Goal: Information Seeking & Learning: Learn about a topic

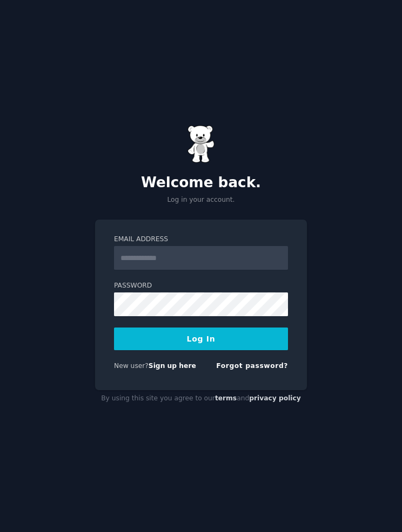
click at [242, 270] on input "Email Address" at bounding box center [201, 258] width 174 height 24
click at [220, 270] on input "Email Address" at bounding box center [201, 258] width 174 height 24
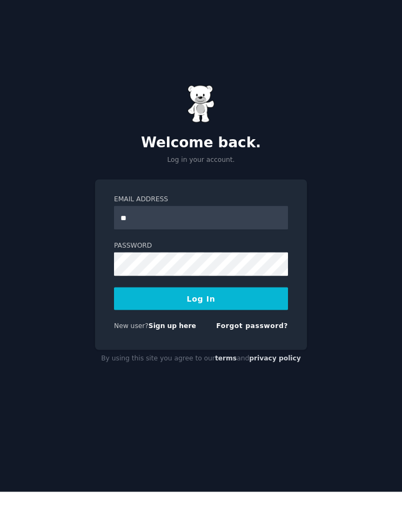
type input "**********"
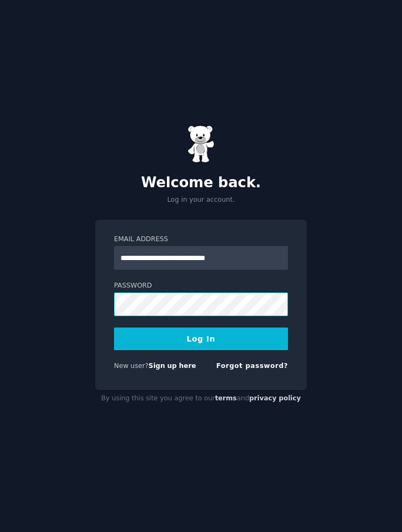
scroll to position [40, 0]
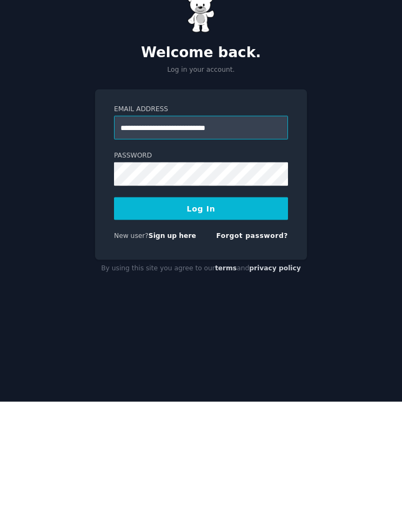
click at [213, 246] on input "**********" at bounding box center [201, 258] width 174 height 24
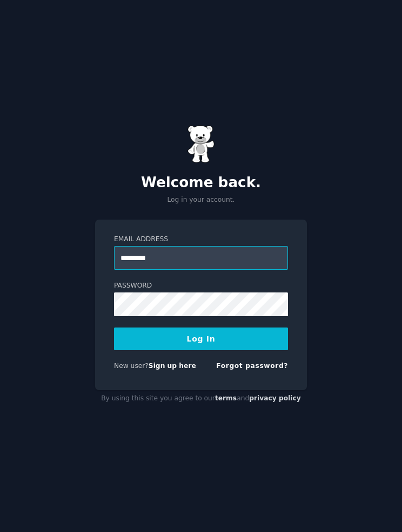
click at [235, 246] on input "*********" at bounding box center [201, 258] width 174 height 24
type input "**********"
click at [269, 328] on button "Log In" at bounding box center [201, 339] width 174 height 23
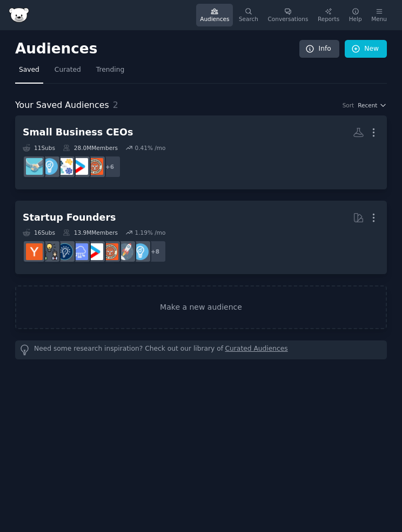
click at [368, 52] on link "New" at bounding box center [366, 49] width 42 height 18
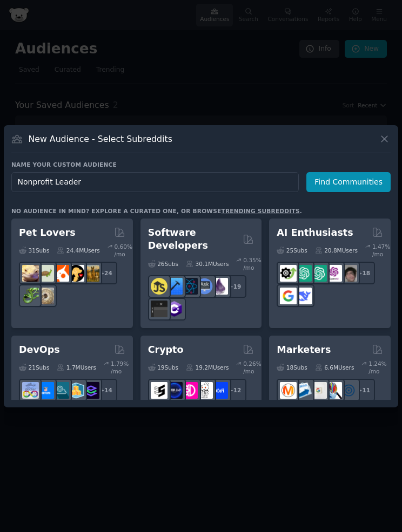
type input "Nonprofit Leaders"
click at [352, 192] on button "Find Communities" at bounding box center [348, 182] width 84 height 20
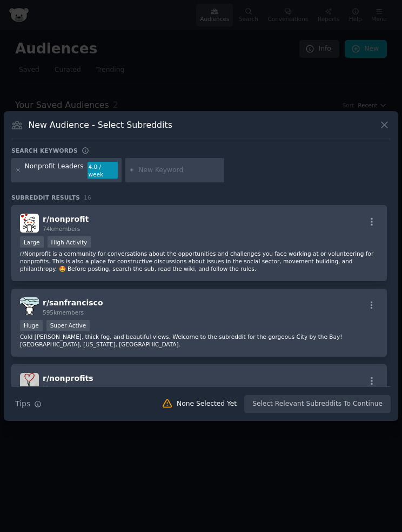
click at [365, 227] on button "button" at bounding box center [371, 222] width 13 height 10
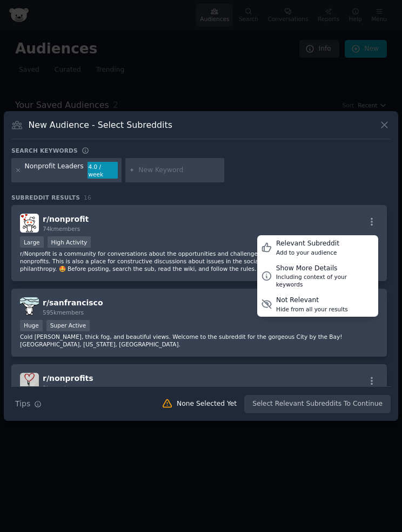
click at [333, 249] on div "Relevant Subreddit" at bounding box center [307, 244] width 63 height 10
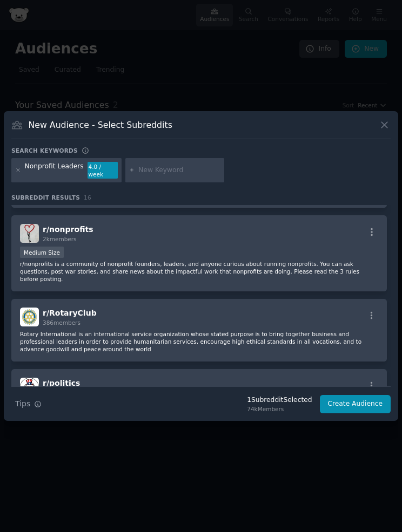
scroll to position [150, 0]
click at [368, 237] on icon "button" at bounding box center [372, 232] width 10 height 10
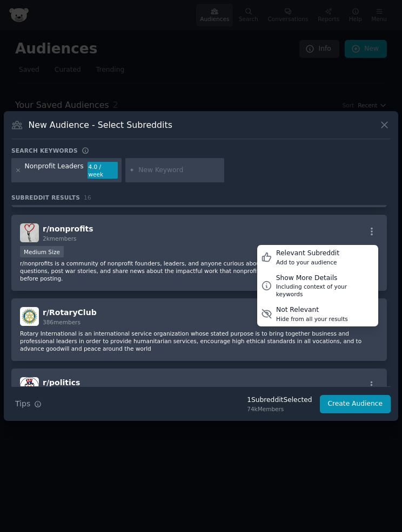
click at [339, 270] on div "Relevant Subreddit Add to your audience" at bounding box center [317, 257] width 121 height 25
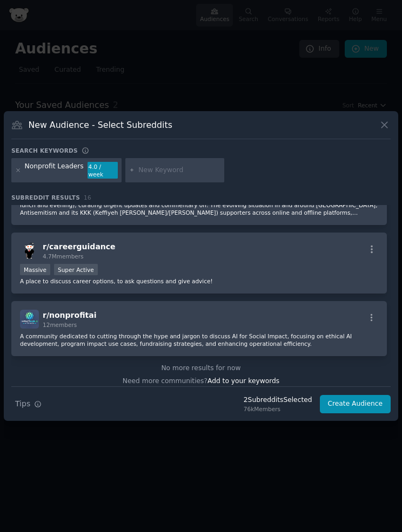
scroll to position [974, 0]
click at [368, 323] on icon "button" at bounding box center [372, 319] width 10 height 10
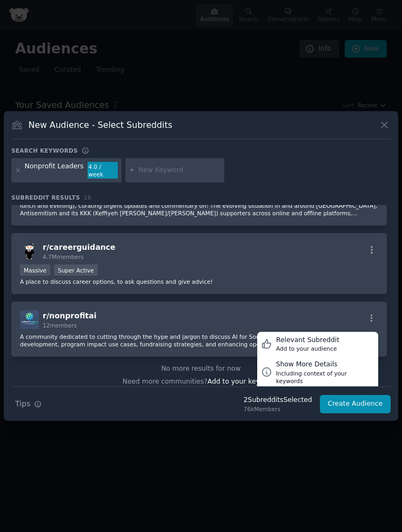
click at [342, 357] on div "Relevant Subreddit Add to your audience" at bounding box center [317, 344] width 121 height 25
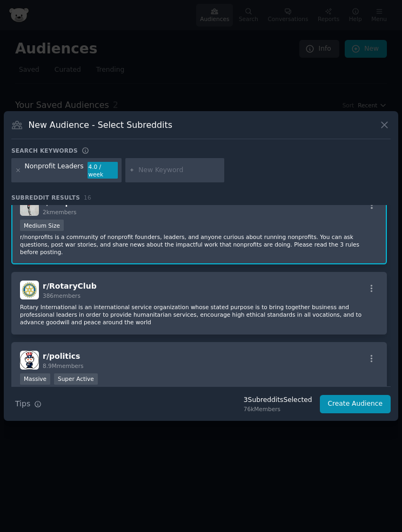
scroll to position [177, 0]
click at [369, 293] on icon "button" at bounding box center [372, 288] width 10 height 10
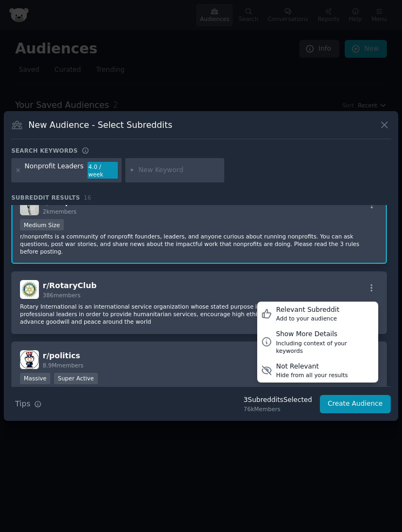
click at [334, 322] on div "Add to your audience" at bounding box center [307, 319] width 63 height 8
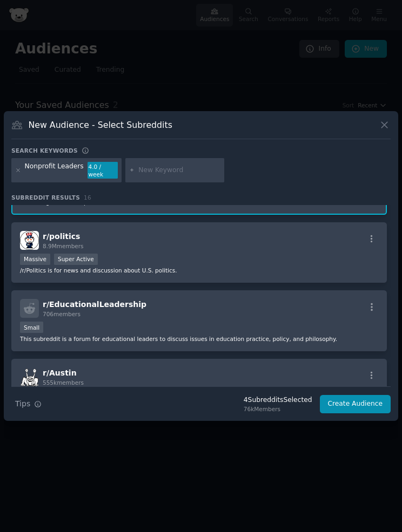
scroll to position [296, 0]
click at [352, 414] on button "Create Audience" at bounding box center [355, 404] width 71 height 18
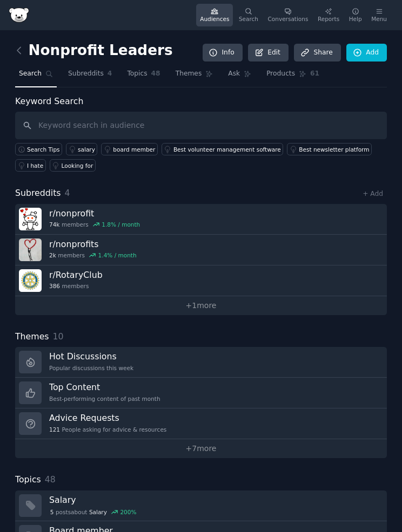
click at [308, 372] on link "Hot Discussions Popular discussions this week" at bounding box center [201, 362] width 372 height 31
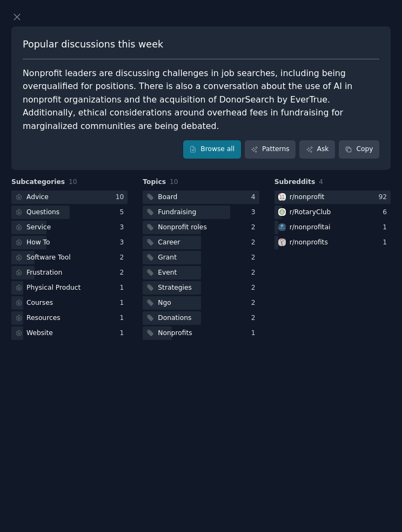
click at [228, 146] on link "Browse all" at bounding box center [212, 149] width 58 height 18
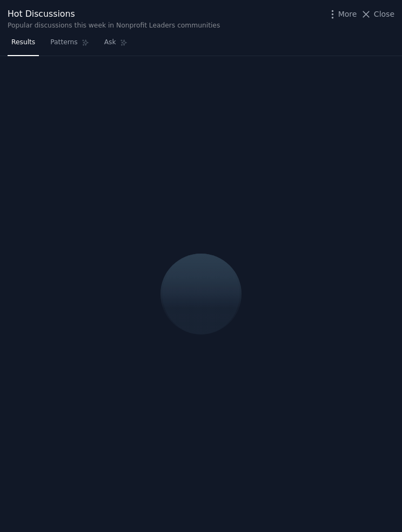
click at [401, 229] on div at bounding box center [201, 294] width 402 height 477
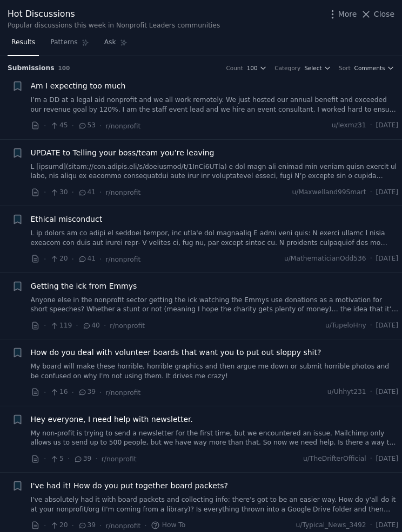
click at [269, 104] on link "I’m a DD at a legal aid nonprofit and we all work remotely. We just hosted our …" at bounding box center [215, 105] width 368 height 19
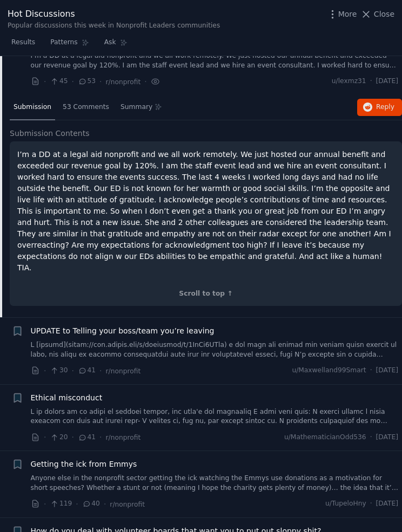
scroll to position [45, 0]
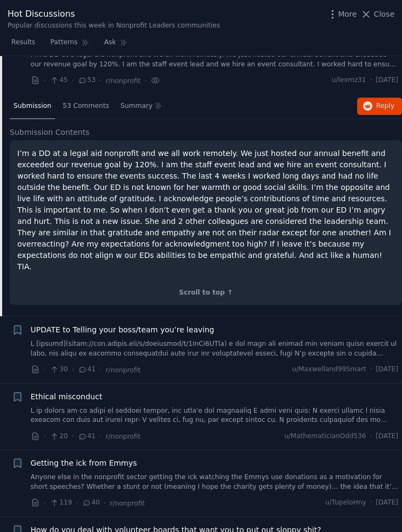
click at [350, 210] on p "I’m a DD at a legal aid nonprofit and we all work remotely. We just hosted our …" at bounding box center [205, 210] width 377 height 125
click at [341, 234] on p "I’m a DD at a legal aid nonprofit and we all work remotely. We just hosted our …" at bounding box center [205, 210] width 377 height 125
click at [369, 207] on p "I’m a DD at a legal aid nonprofit and we all work remotely. We just hosted our …" at bounding box center [205, 210] width 377 height 125
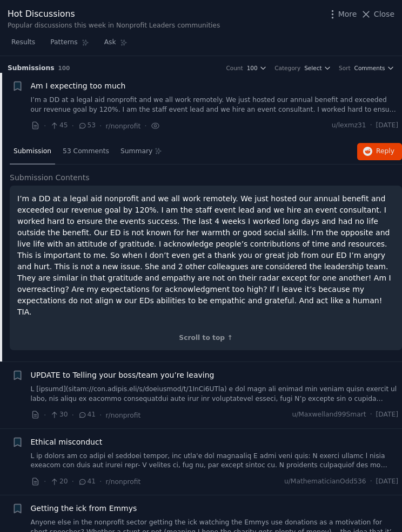
scroll to position [0, 0]
click at [358, 103] on link "I’m a DD at a legal aid nonprofit and we all work remotely. We just hosted our …" at bounding box center [215, 105] width 368 height 19
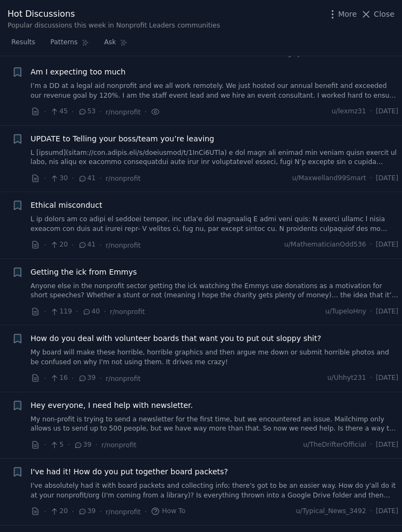
scroll to position [17, 0]
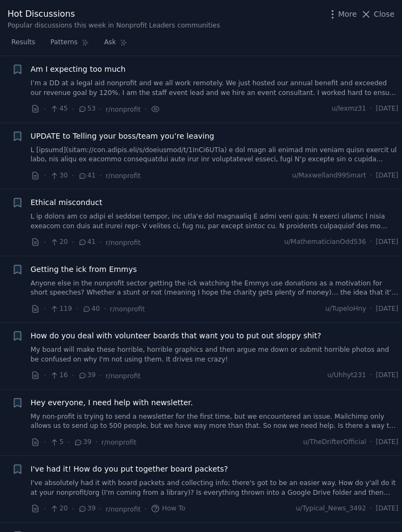
click at [360, 91] on link "I’m a DD at a legal aid nonprofit and we all work remotely. We just hosted our …" at bounding box center [215, 88] width 368 height 19
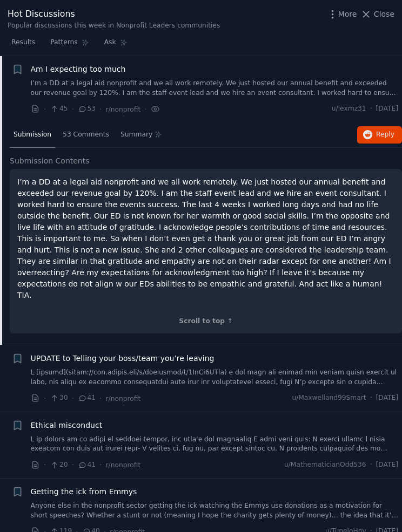
click at [133, 130] on span "Summary" at bounding box center [136, 135] width 32 height 10
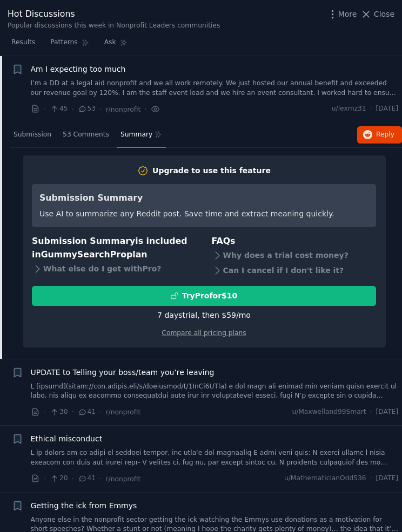
click at [81, 130] on span "53 Comments" at bounding box center [86, 135] width 46 height 10
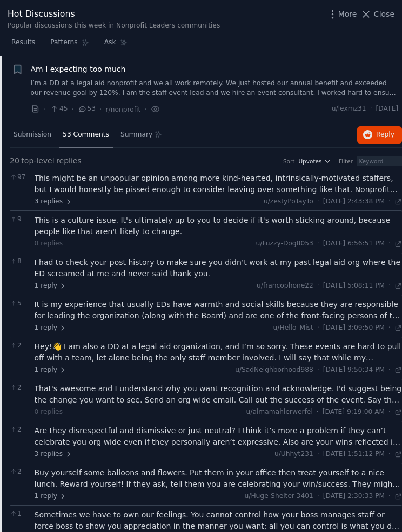
click at [379, 181] on div "This might be an unpopular opinion among more kind-hearted, intrinsically-motiv…" at bounding box center [219, 184] width 368 height 23
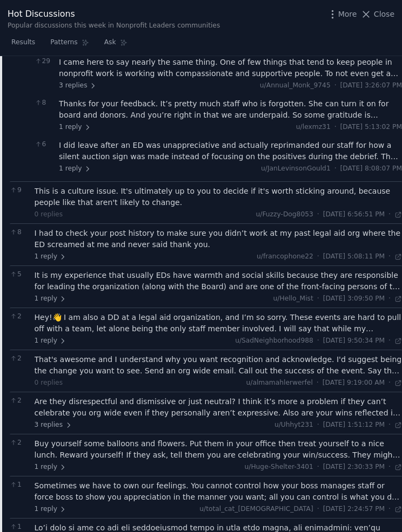
scroll to position [256, 0]
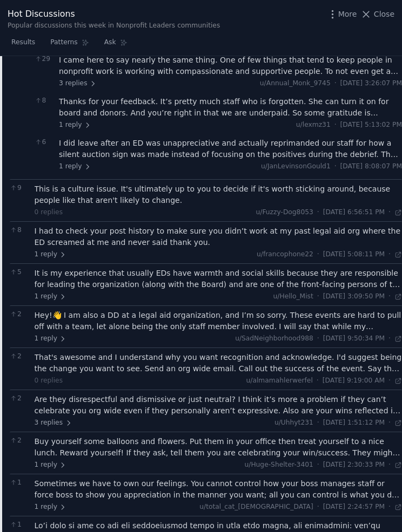
click at [366, 139] on div "I did leave after an ED was unappreciative and actually reprimanded our staff f…" at bounding box center [230, 149] width 343 height 23
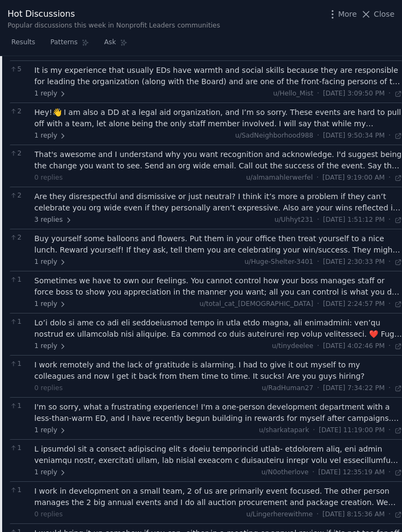
scroll to position [539, 0]
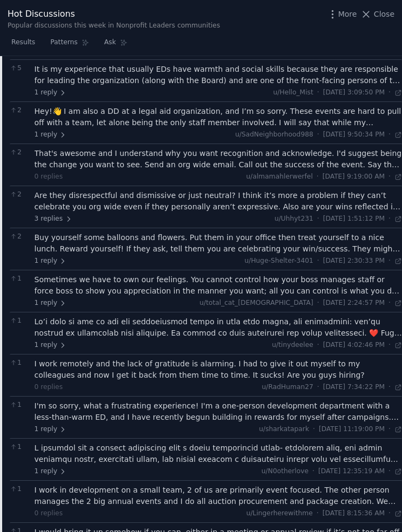
click at [314, 190] on div "Are they disrespectful and dismissive or just neutral? I think it’s more a prob…" at bounding box center [219, 201] width 368 height 23
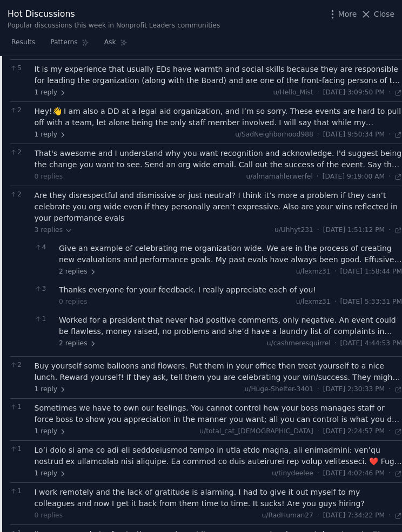
click at [349, 243] on div "Give an example of celebrating me organization wide. We are in the process of c…" at bounding box center [230, 254] width 343 height 23
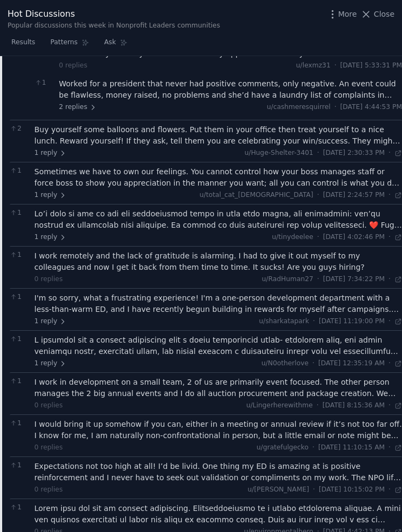
scroll to position [875, 0]
click at [359, 124] on div "Buy yourself some balloons and flowers. Put them in your office then treat your…" at bounding box center [219, 135] width 368 height 23
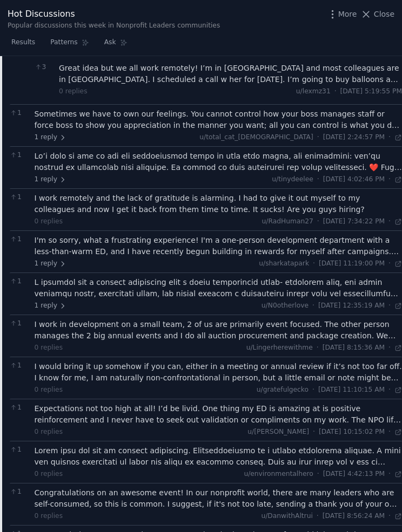
scroll to position [1008, 0]
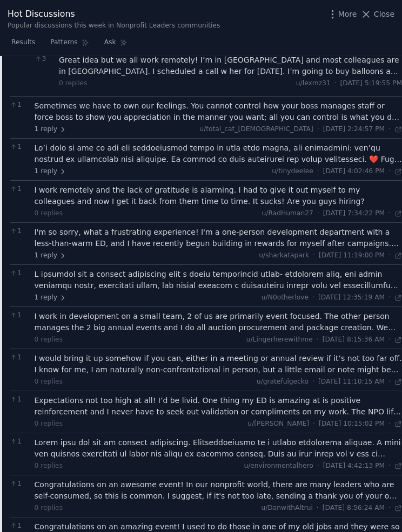
click at [65, 39] on span "Patterns" at bounding box center [63, 43] width 27 height 10
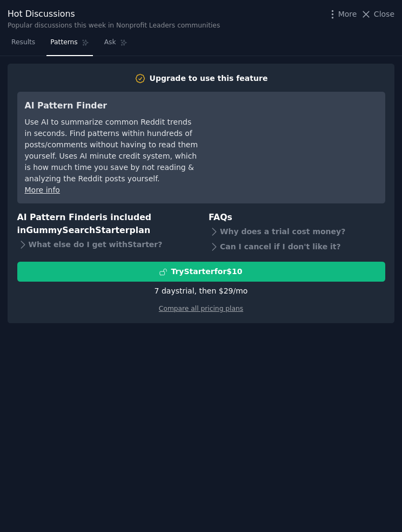
click at [241, 306] on link "Compare all pricing plans" at bounding box center [201, 309] width 84 height 8
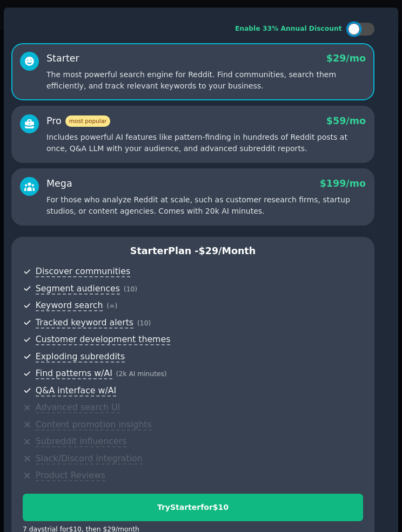
click at [354, 144] on p "Includes powerful AI features like pattern-finding in hundreds of Reddit posts …" at bounding box center [205, 143] width 319 height 23
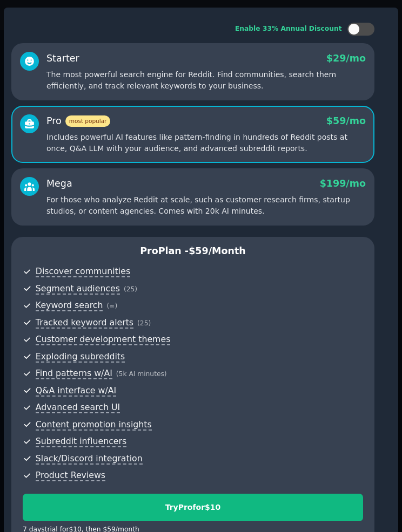
click at [353, 92] on p "The most powerful search engine for Reddit. Find communities, search them effic…" at bounding box center [205, 80] width 319 height 23
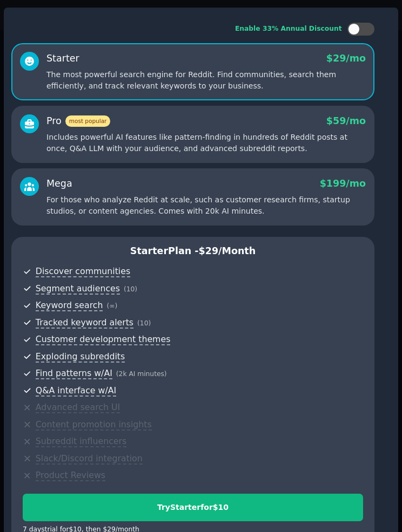
click at [383, 6] on div at bounding box center [201, 266] width 402 height 532
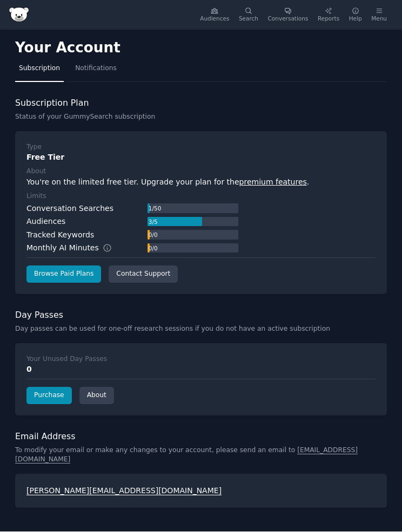
scroll to position [50, 0]
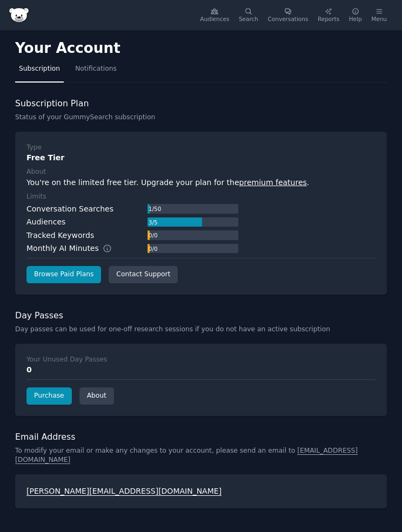
click at [78, 204] on div "Conversation Searches" at bounding box center [69, 209] width 87 height 11
click at [299, 11] on link "Conversations" at bounding box center [288, 15] width 48 height 23
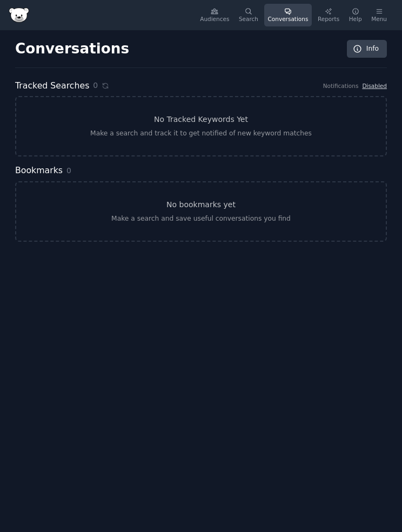
click at [221, 22] on div "Audiences" at bounding box center [214, 19] width 29 height 8
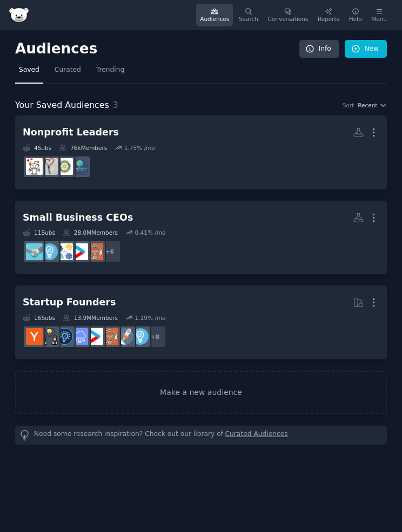
click at [333, 258] on dd "+ 6" at bounding box center [201, 252] width 356 height 30
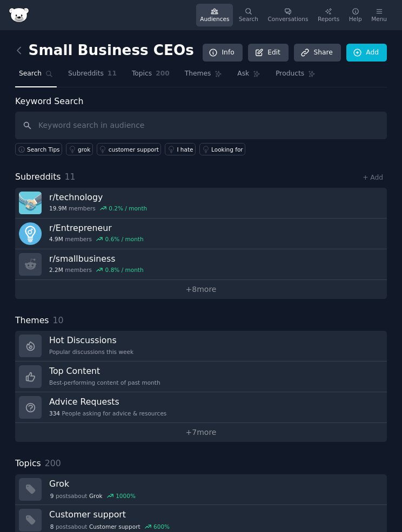
click at [339, 362] on link "Top Content Best-performing content of past month" at bounding box center [201, 377] width 372 height 31
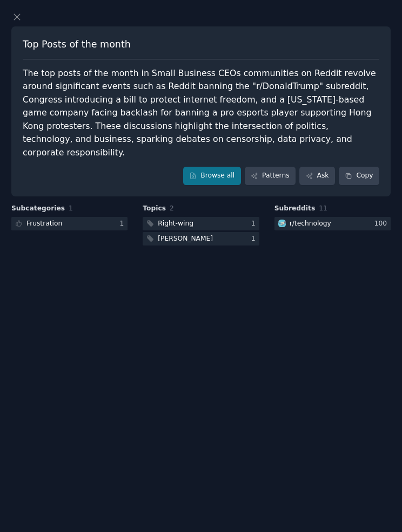
click at [78, 217] on div at bounding box center [69, 223] width 116 height 13
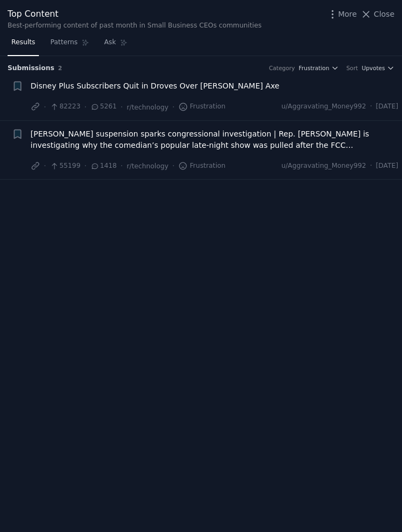
click at [100, 89] on span "Disney Plus Subscribers Quit in Droves Over [PERSON_NAME] Axe" at bounding box center [155, 85] width 249 height 11
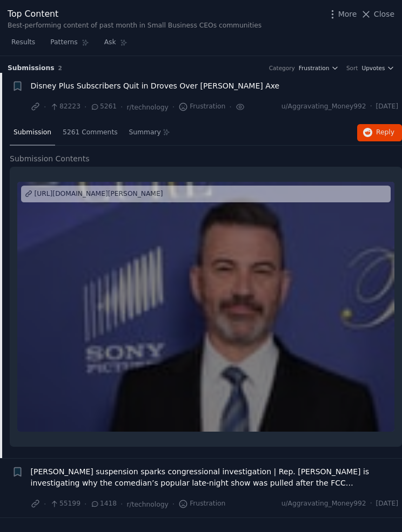
click at [97, 84] on span "Disney Plus Subscribers Quit in Droves Over [PERSON_NAME] Axe" at bounding box center [155, 85] width 249 height 11
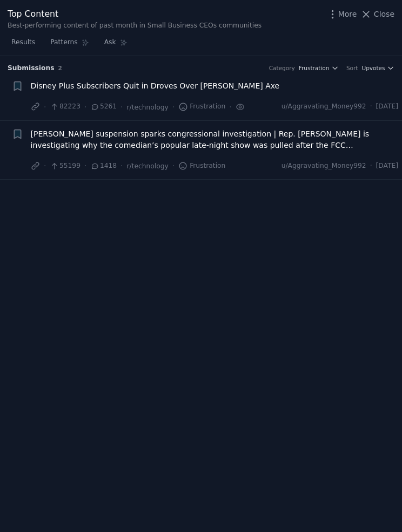
click at [347, 91] on div "Disney Plus Subscribers Quit in Droves Over [PERSON_NAME] Axe" at bounding box center [215, 87] width 368 height 15
click at [386, 93] on div "Disney Plus Subscribers Quit in Droves Over [PERSON_NAME] Axe" at bounding box center [215, 87] width 368 height 15
click at [109, 90] on span "Disney Plus Subscribers Quit in Droves Over [PERSON_NAME] Axe" at bounding box center [155, 85] width 249 height 11
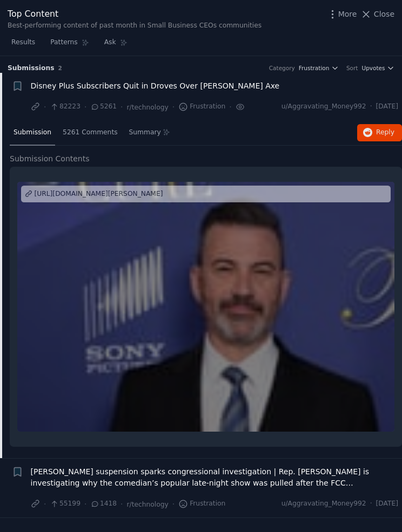
click at [92, 132] on span "5261 Comments" at bounding box center [90, 133] width 55 height 10
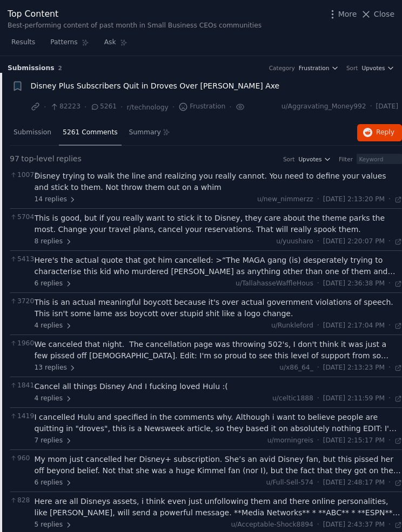
click at [233, 312] on div "This is an actual meaningful boycott because it's over actual government violat…" at bounding box center [219, 308] width 368 height 23
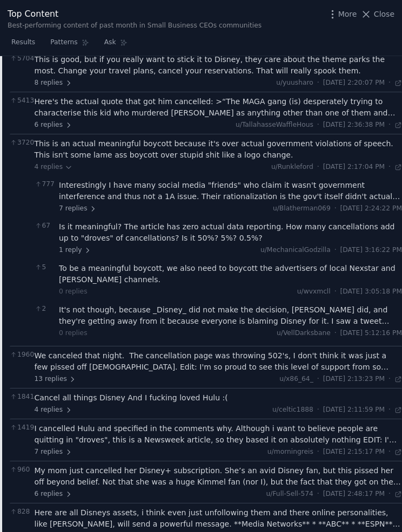
scroll to position [159, 0]
click at [140, 184] on div "Interestingly I have many social media "friends" who claim it wasn't government…" at bounding box center [230, 190] width 343 height 23
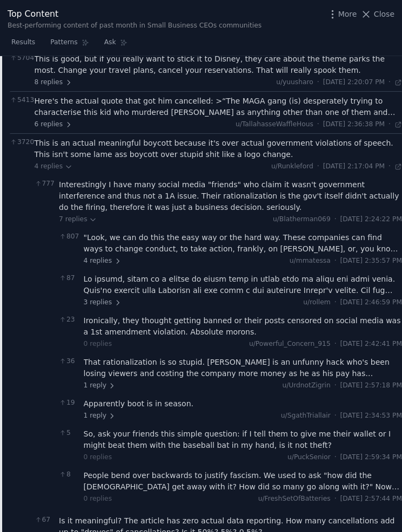
click at [381, 15] on span "Close" at bounding box center [384, 14] width 21 height 11
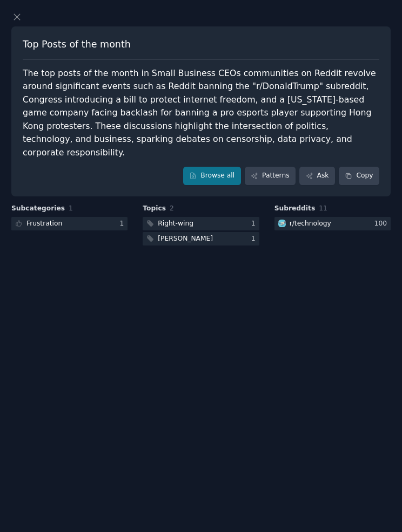
click at [25, 16] on div at bounding box center [198, 16] width 375 height 11
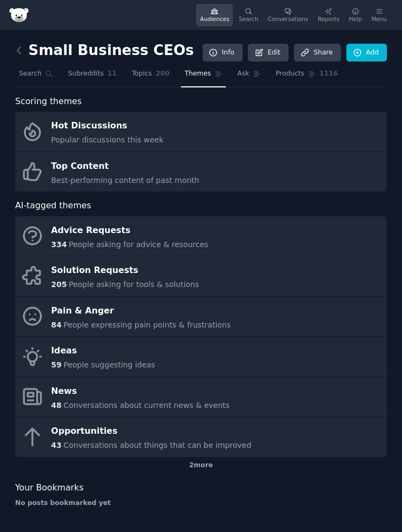
click at [238, 233] on link "Advice Requests 334 People asking for advice & resources" at bounding box center [201, 237] width 372 height 40
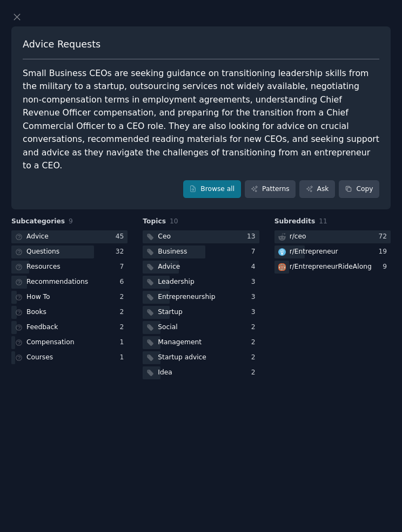
click at [213, 181] on link "Browse all" at bounding box center [212, 189] width 58 height 18
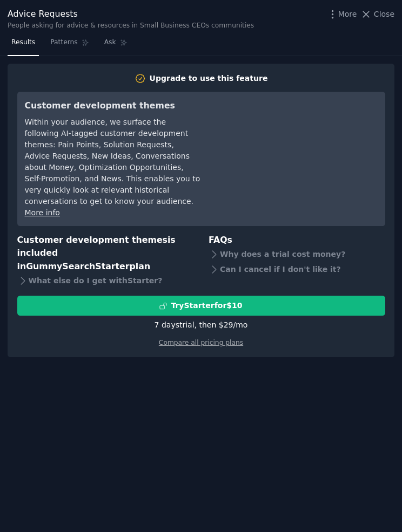
click at [390, 16] on span "Close" at bounding box center [384, 14] width 21 height 11
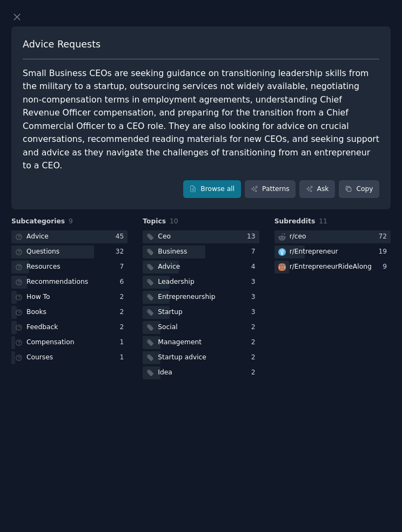
click at [373, 217] on div "Subreddits 11 r/ ceo 72 r/ Entrepreneur 19 r/ EntrepreneurRideAlong 9" at bounding box center [332, 299] width 116 height 165
click at [367, 231] on div at bounding box center [332, 237] width 116 height 13
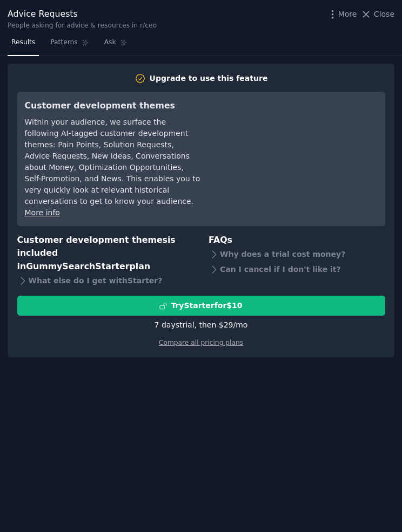
click at [381, 13] on span "Close" at bounding box center [384, 14] width 21 height 11
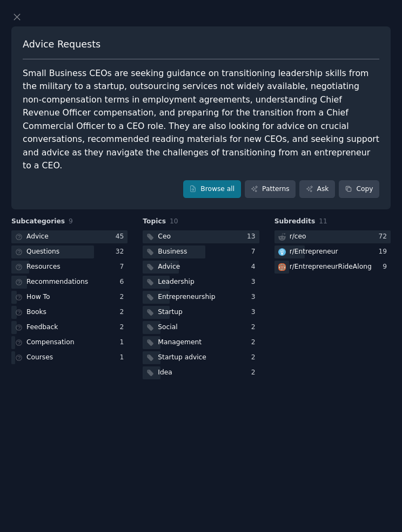
click at [124, 217] on h3 "Subcategories 9" at bounding box center [69, 222] width 116 height 10
click at [117, 232] on div "45" at bounding box center [122, 237] width 12 height 10
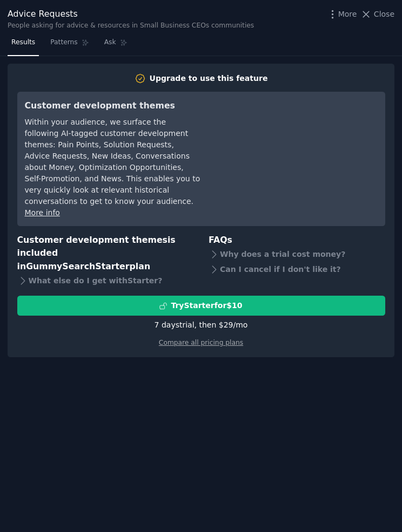
click at [383, 12] on span "Close" at bounding box center [384, 14] width 21 height 11
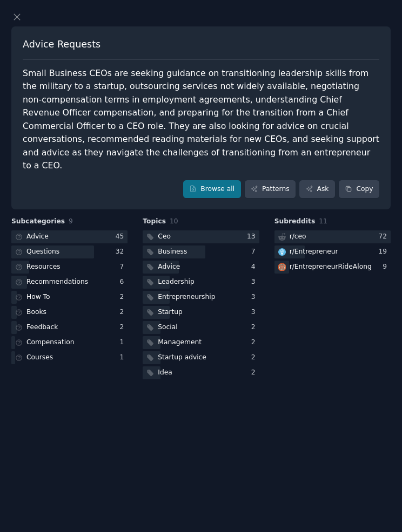
click at [25, 21] on div at bounding box center [198, 16] width 375 height 11
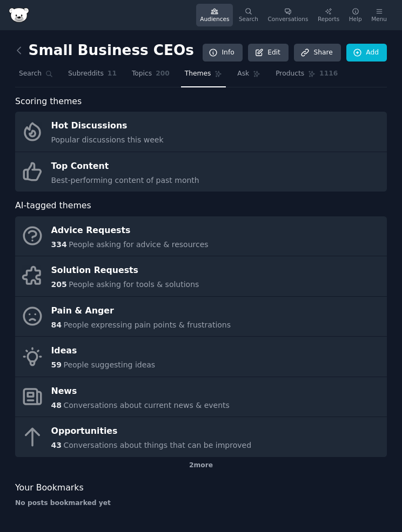
scroll to position [33, 0]
click at [262, 297] on link "Pain & Anger 84 People expressing pain points & frustrations" at bounding box center [201, 317] width 372 height 40
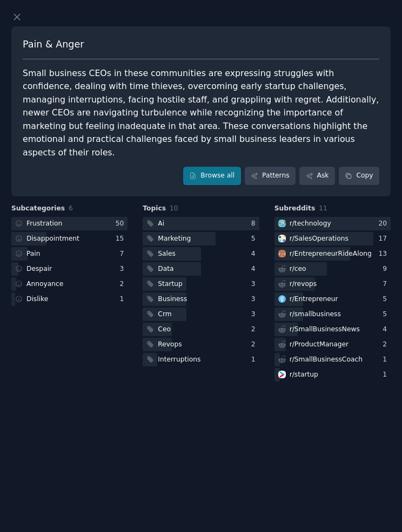
click at [218, 217] on div at bounding box center [201, 223] width 116 height 13
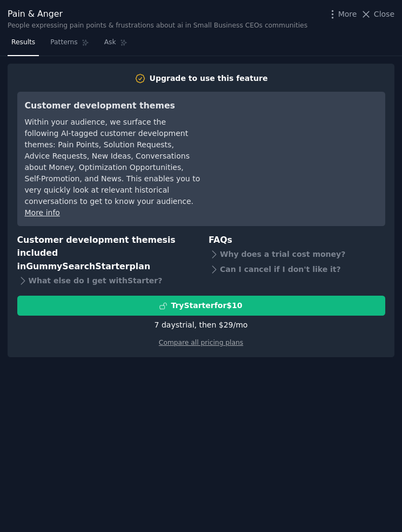
click at [379, 17] on span "Close" at bounding box center [384, 14] width 21 height 11
